Goal: Information Seeking & Learning: Find specific fact

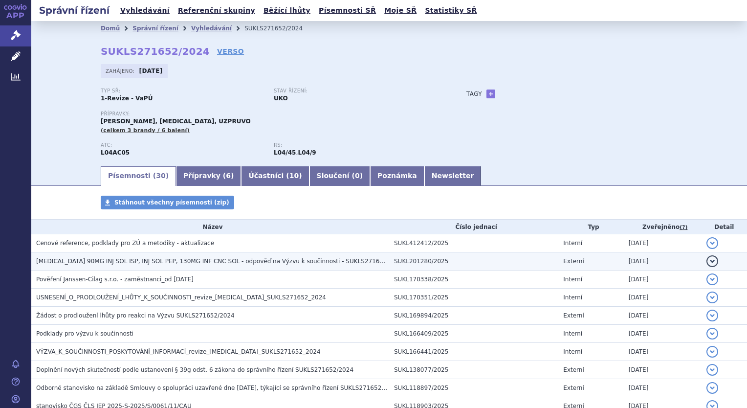
click at [98, 263] on span "[MEDICAL_DATA] 90MG INJ SOL ISP, INJ SOL PEP, 130MG INF CNC SOL - odpověď na Vý…" at bounding box center [220, 261] width 368 height 7
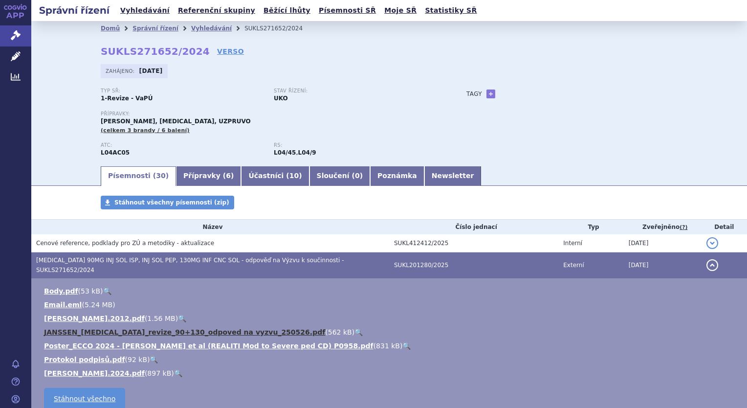
click at [201, 328] on link "JANSSEN_Stelara_revize_90+130_odpoved na vyzvu_250526.pdf" at bounding box center [184, 332] width 281 height 8
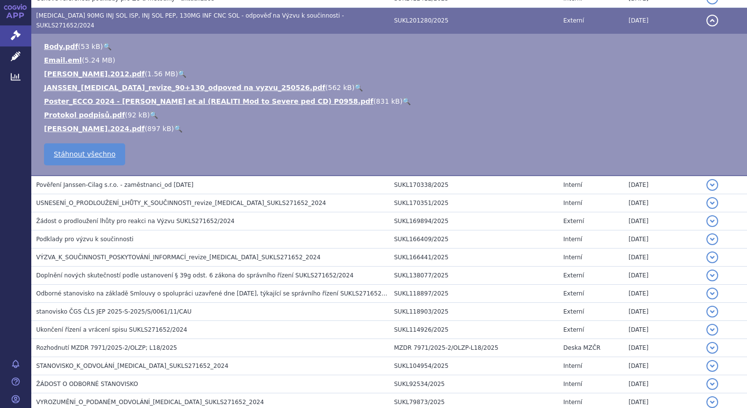
scroll to position [568, 0]
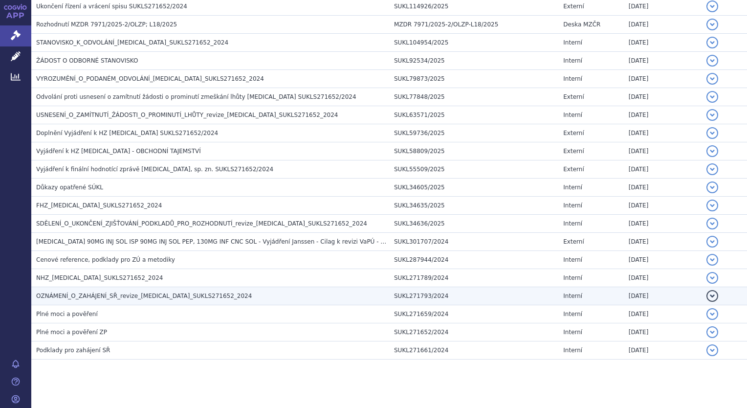
click at [139, 292] on span "OZNÁMENÍ_O_ZAHÁJENÍ_SŘ_revize_ustekinumab_SUKLS271652_2024" at bounding box center [144, 295] width 216 height 7
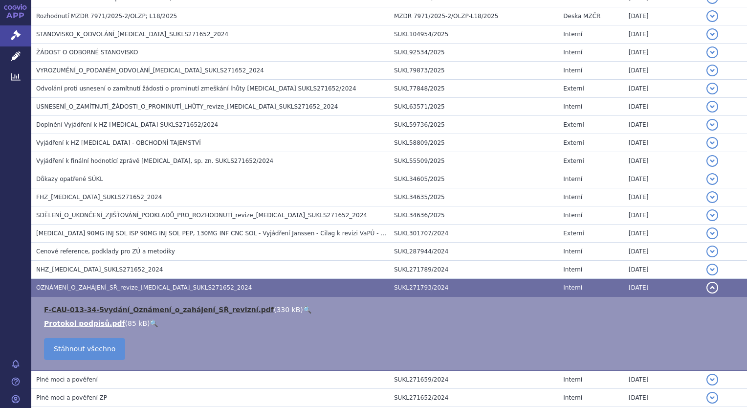
click at [184, 310] on link "F-CAU-013-34-5vydání_Oznámení_o_zahájení_SŘ_revizní.pdf" at bounding box center [159, 310] width 230 height 8
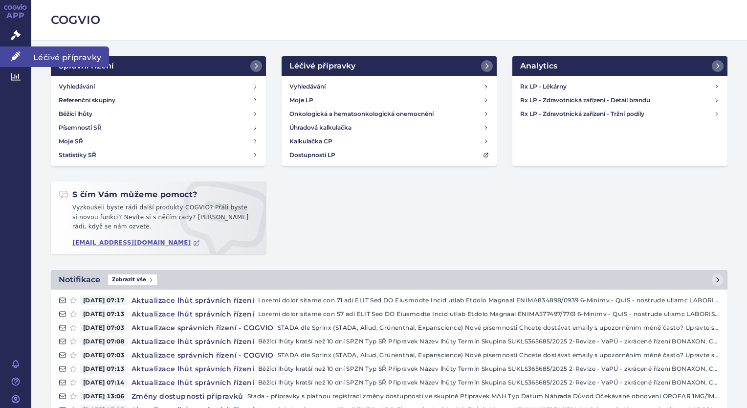
click at [16, 57] on icon at bounding box center [16, 56] width 10 height 10
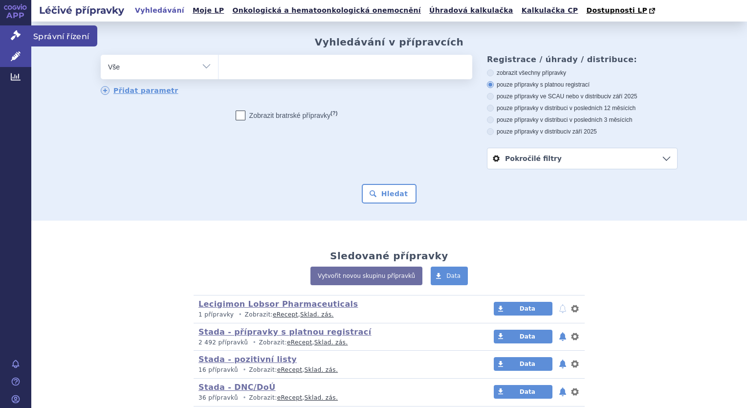
click at [14, 34] on icon at bounding box center [16, 35] width 10 height 10
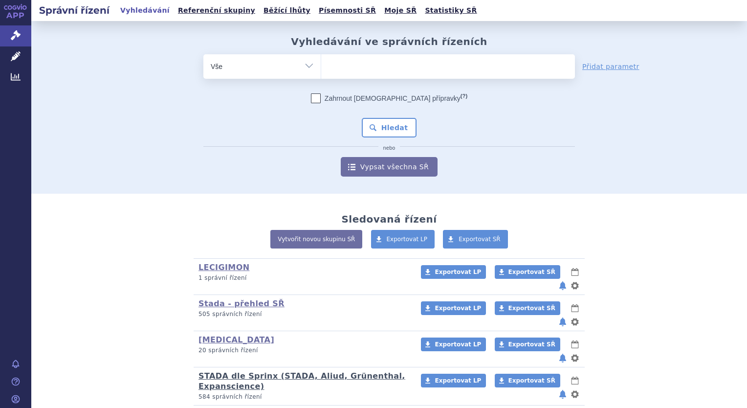
scroll to position [29, 0]
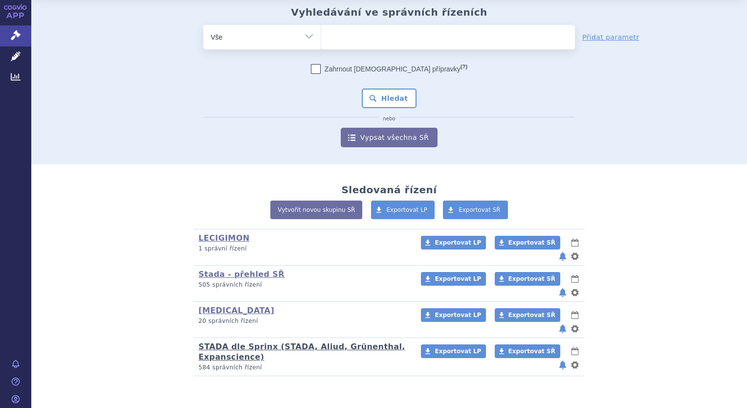
click at [223, 342] on link "STADA dle Sprinx (STADA, Aliud, Grünenthal, Expanscience)" at bounding box center [302, 352] width 207 height 20
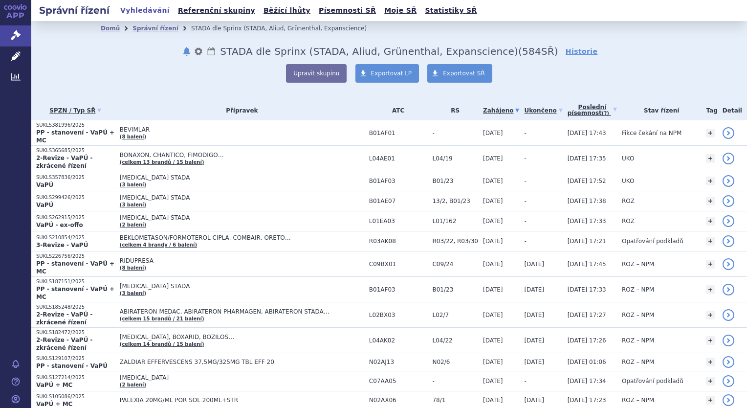
click at [144, 9] on ul "Vyhledávání Referenční skupiny Běžící lhůty Písemnosti SŘ Moje SŘ Statistiky SŘ" at bounding box center [298, 10] width 363 height 21
click at [145, 10] on link "Vyhledávání" at bounding box center [144, 10] width 55 height 13
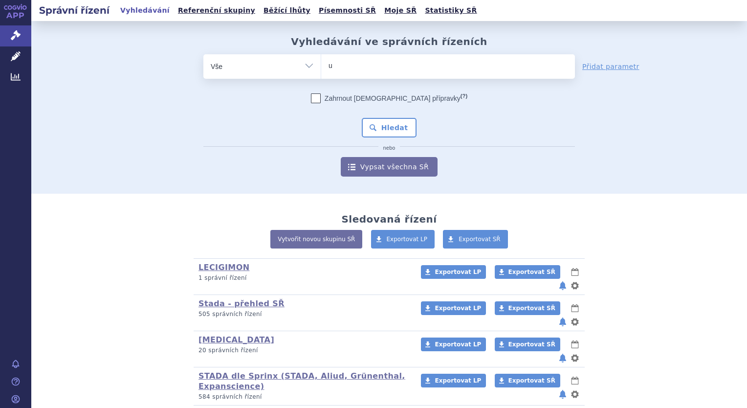
type input "uz"
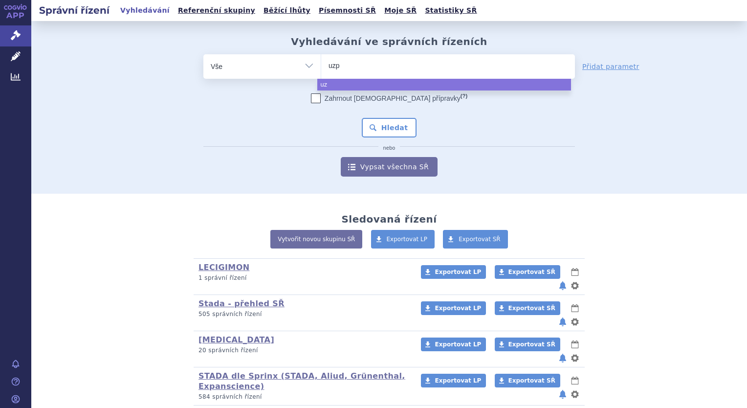
type input "uzpr"
type input "uzpruvo"
select select "uzpruvo"
click at [374, 133] on button "Hledat" at bounding box center [389, 128] width 55 height 20
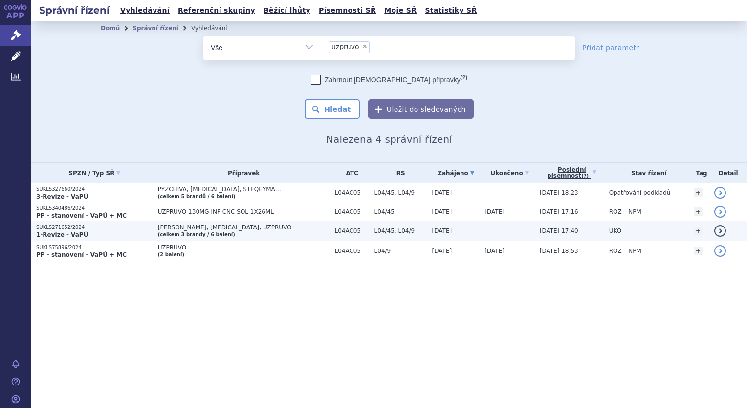
click at [179, 229] on span "[PERSON_NAME], [MEDICAL_DATA], UZPRUVO" at bounding box center [244, 227] width 172 height 7
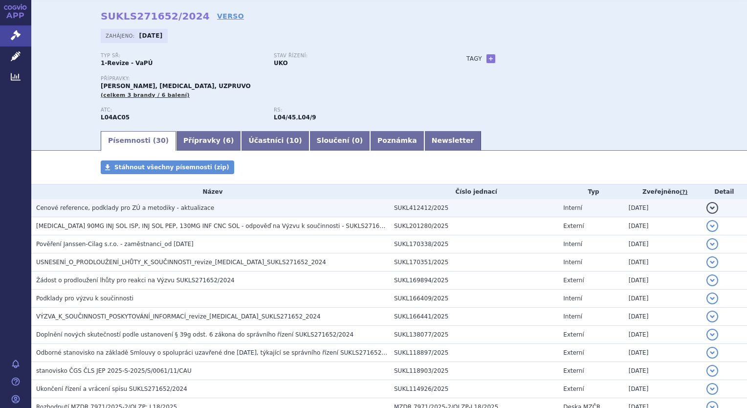
scroll to position [35, 0]
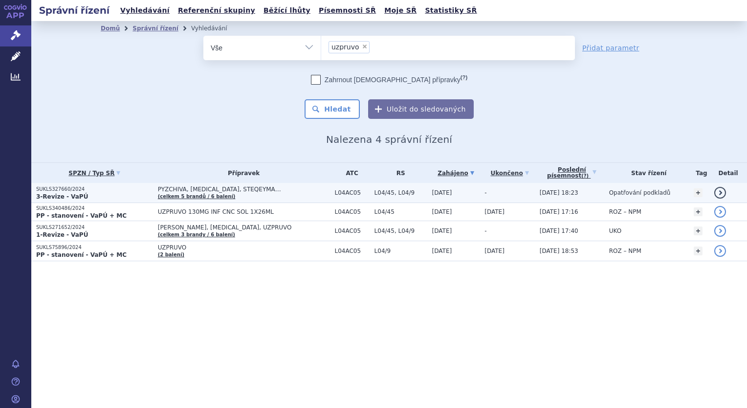
click at [62, 189] on p "SUKLS327660/2024" at bounding box center [94, 189] width 117 height 7
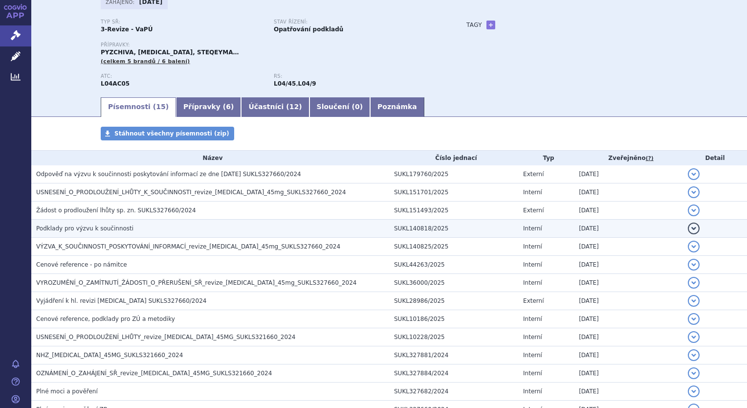
scroll to position [156, 0]
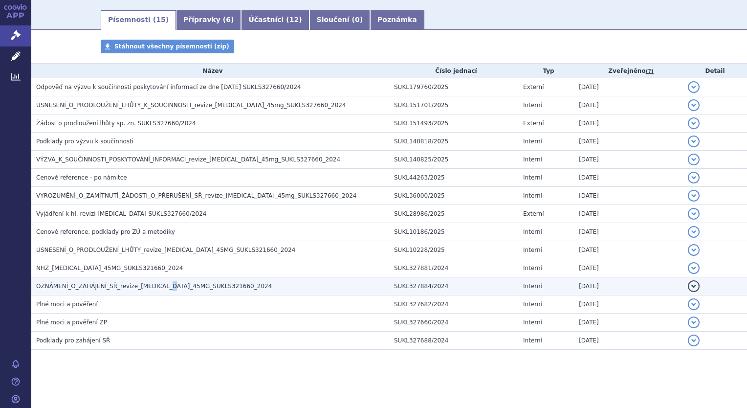
click at [159, 285] on span "OZNÁMENÍ_O_ZAHÁJENÍ_SŘ_revize_ustekinumab_45MG_SUKLS321660_2024" at bounding box center [154, 286] width 236 height 7
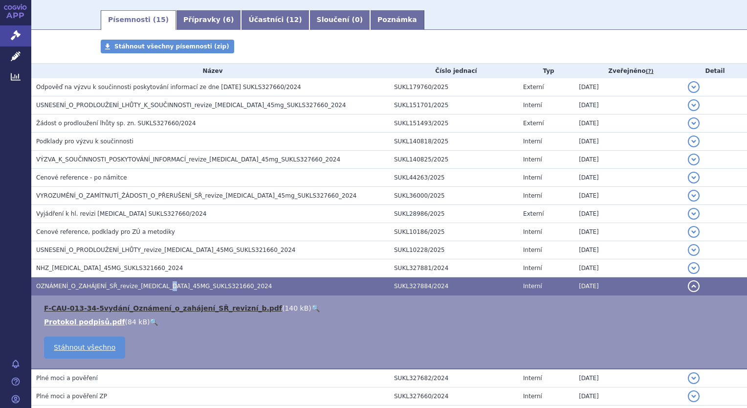
click at [172, 308] on link "F-CAU-013-34-5vydání_Oznámení_o_zahájení_SŘ_revizní_b.pdf" at bounding box center [163, 308] width 238 height 8
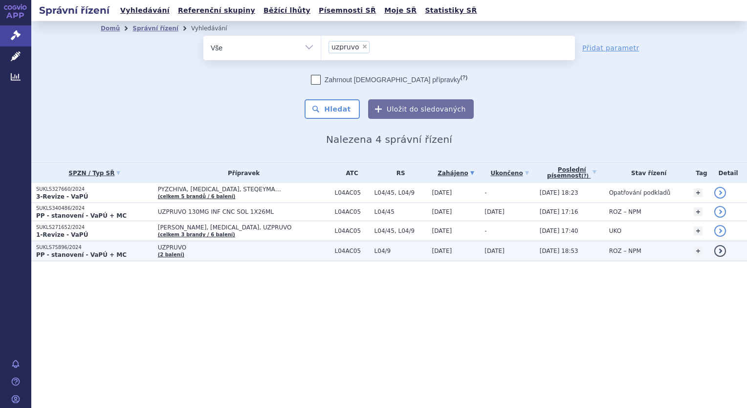
click at [61, 251] on strong "PP - stanovení - VaPÚ + MC" at bounding box center [81, 254] width 90 height 7
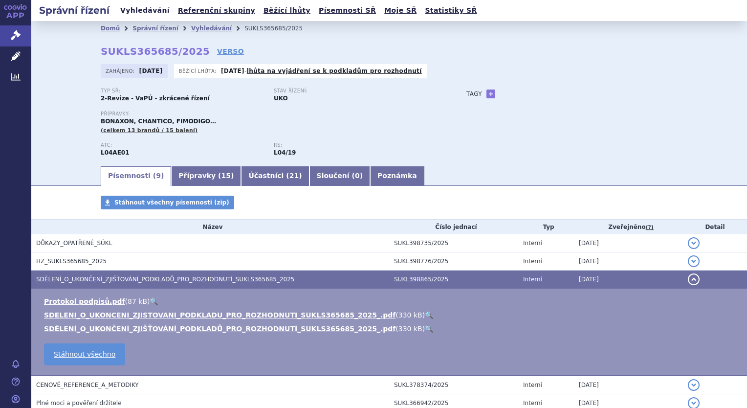
click at [131, 10] on link "Vyhledávání" at bounding box center [144, 10] width 55 height 13
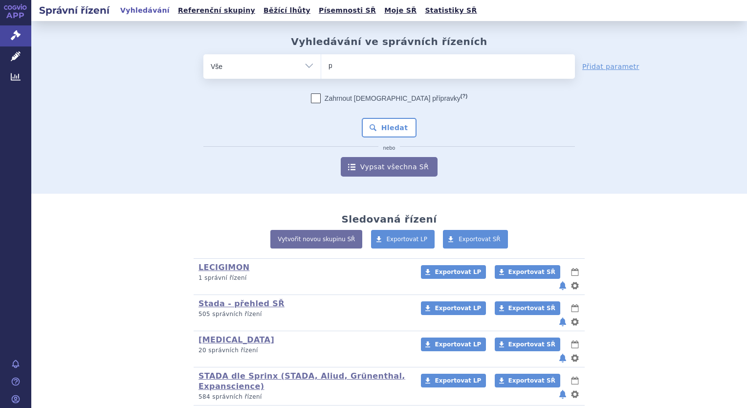
type input "pr"
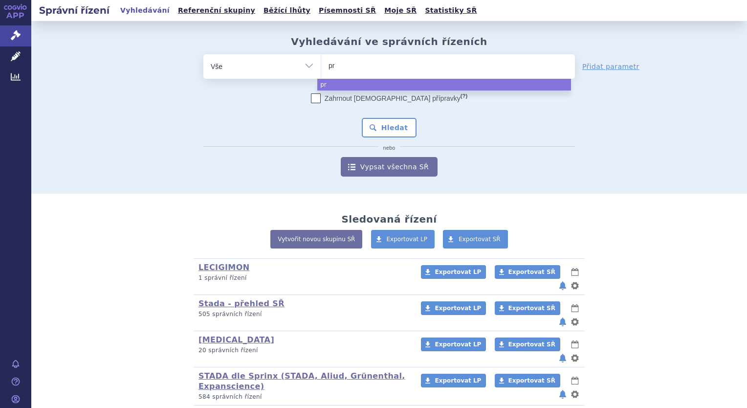
type input "pro"
type input "prop"
type input "propra"
type input "propran"
select select "propran"
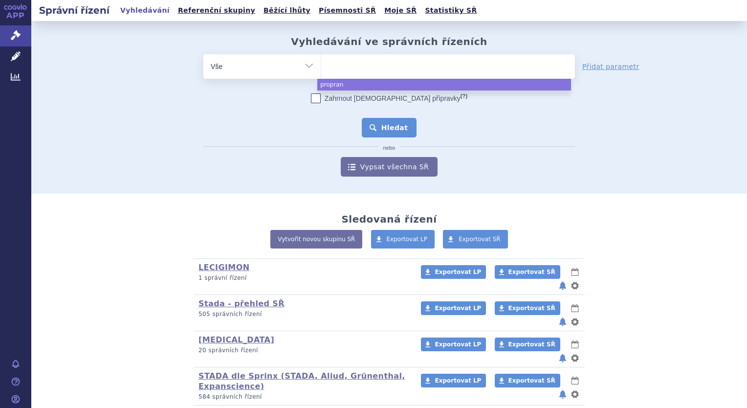
click at [387, 131] on button "Hledat" at bounding box center [389, 128] width 55 height 20
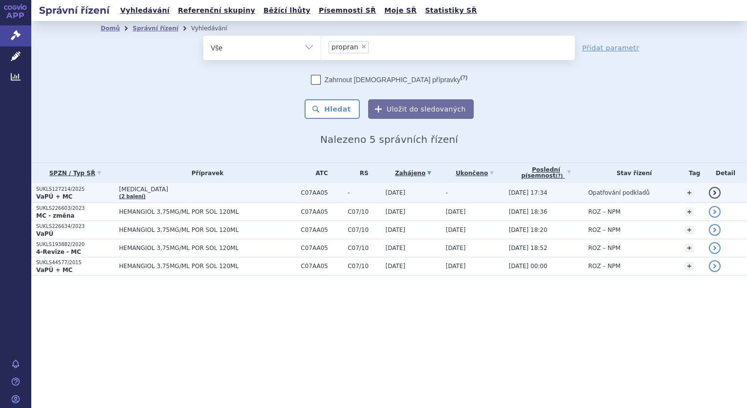
click at [43, 188] on p "SUKLS127214/2025" at bounding box center [75, 189] width 78 height 7
